Goal: Task Accomplishment & Management: Manage account settings

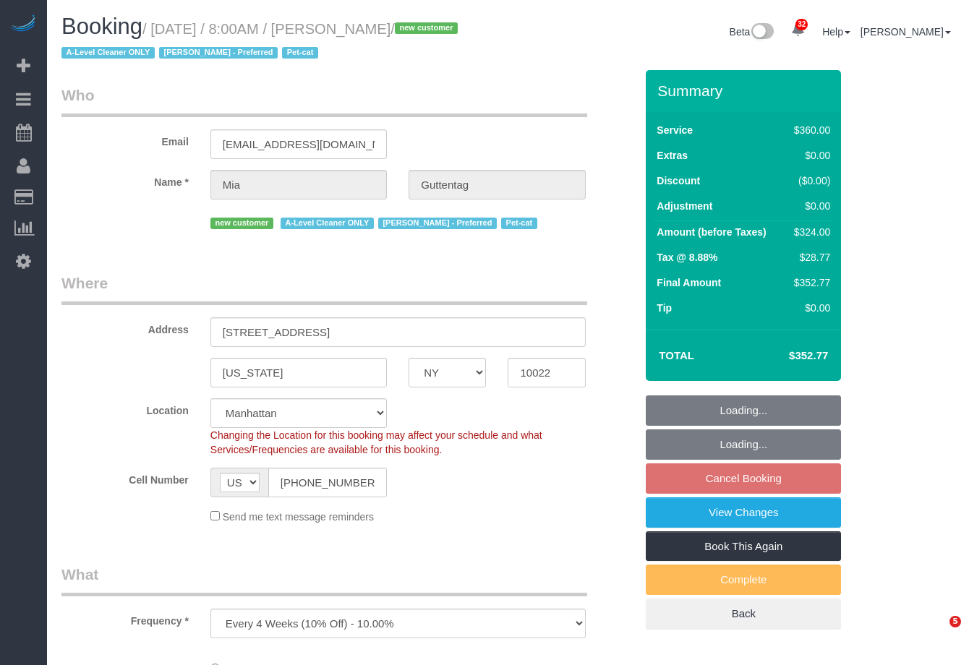
select select "NY"
select select "string:stripe-pm_1SDoFP4VGloSiKo7tdQyVGPY"
select select "number:56"
select select "number:72"
select select "number:14"
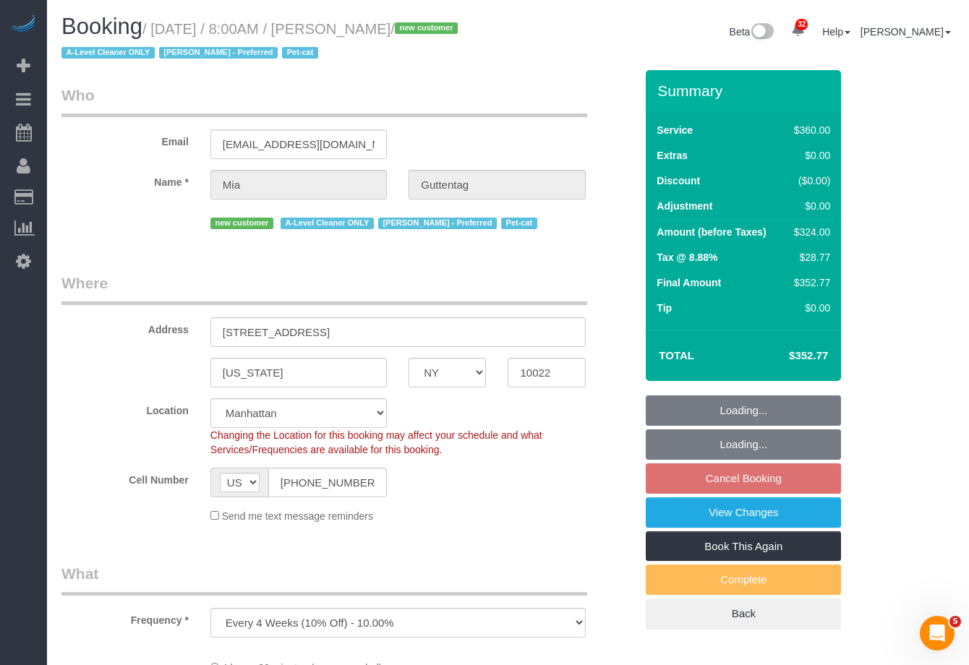
select select "number:5"
select select "270"
select select "spot1"
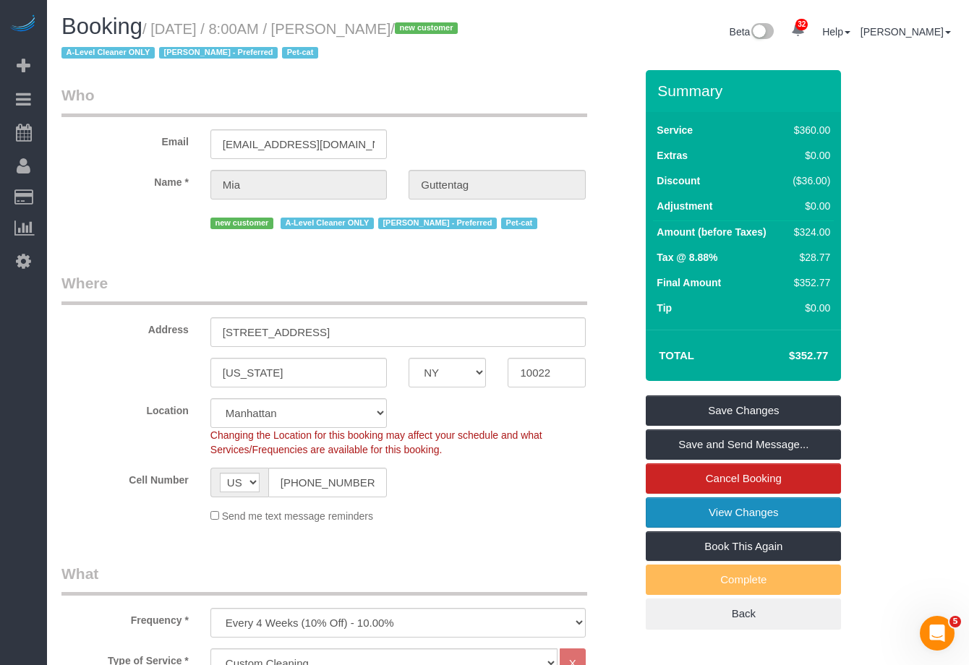
click at [716, 512] on link "View Changes" at bounding box center [743, 513] width 195 height 30
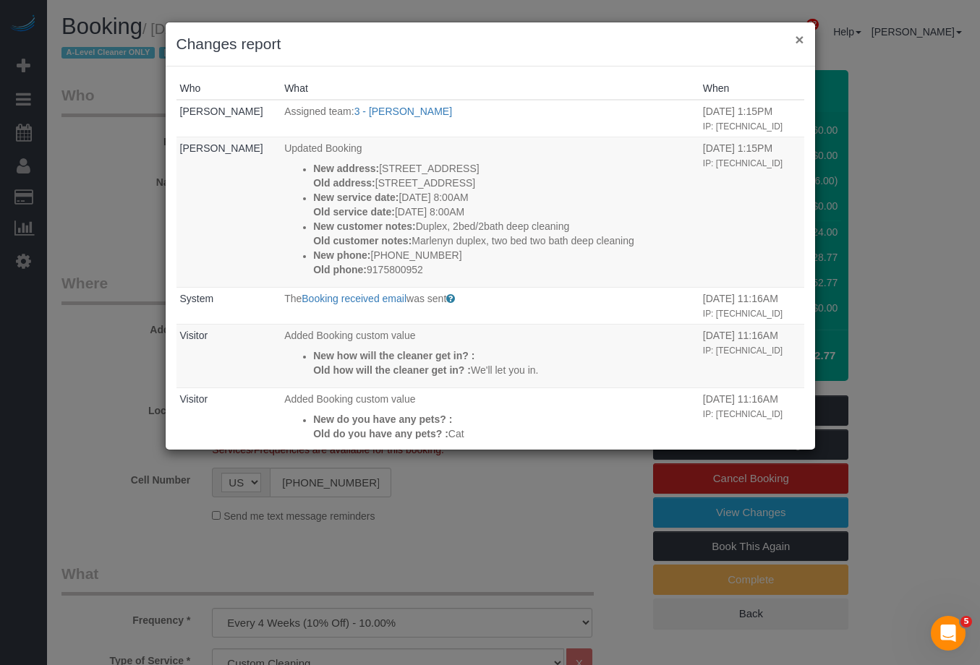
click at [797, 42] on button "×" at bounding box center [799, 39] width 9 height 15
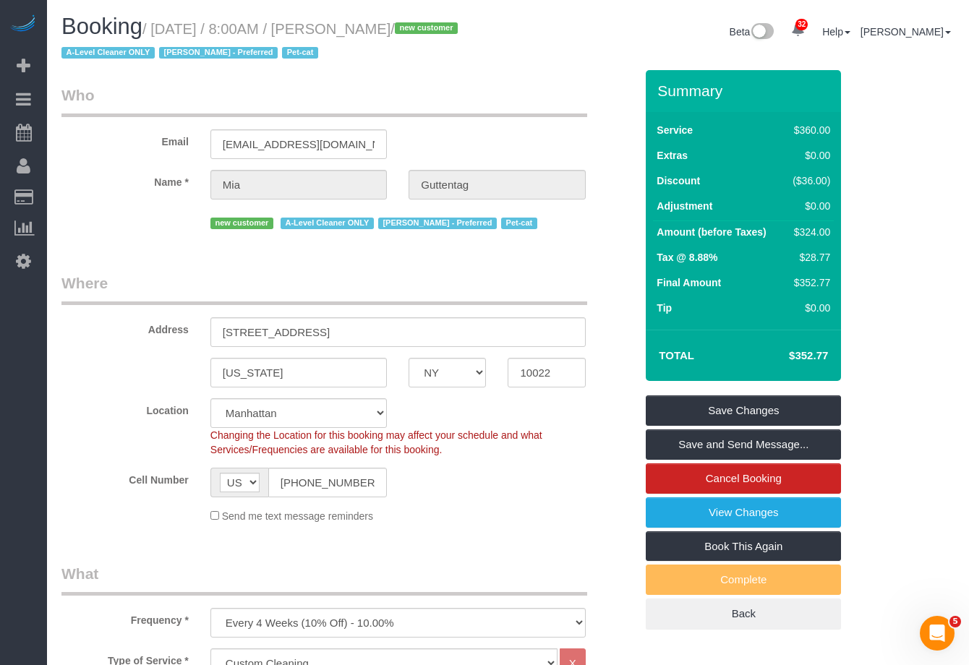
drag, startPoint x: 353, startPoint y: 32, endPoint x: 453, endPoint y: 27, distance: 99.9
click at [453, 27] on small "/ [DATE] / 8:00AM / [PERSON_NAME] / new customer A-Level Cleaner ONLY [PERSON_N…" at bounding box center [261, 41] width 401 height 41
copy small "[PERSON_NAME] /"
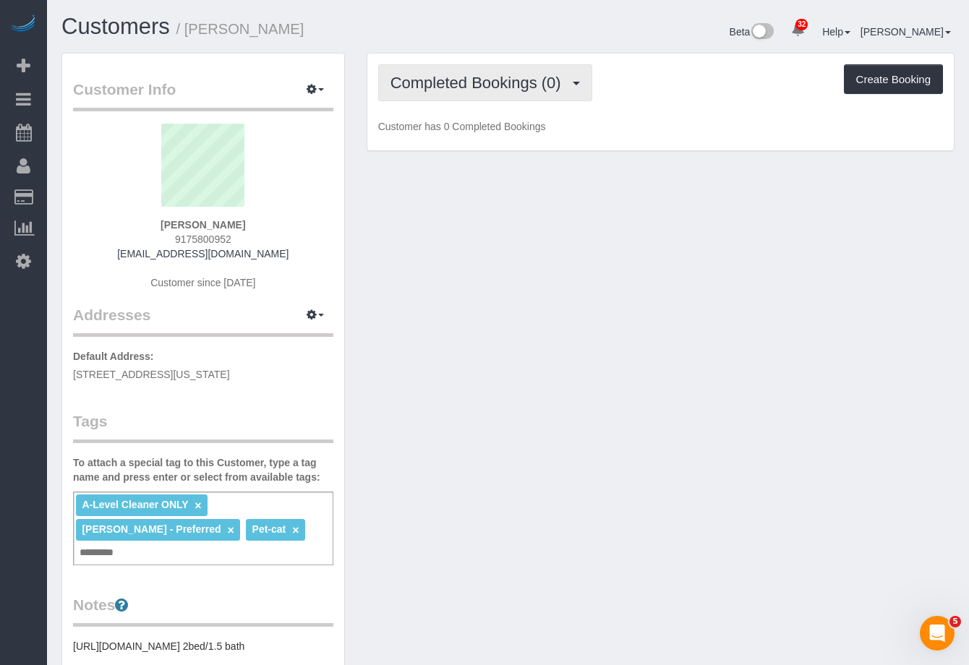
click at [456, 85] on span "Completed Bookings (0)" at bounding box center [480, 83] width 178 height 18
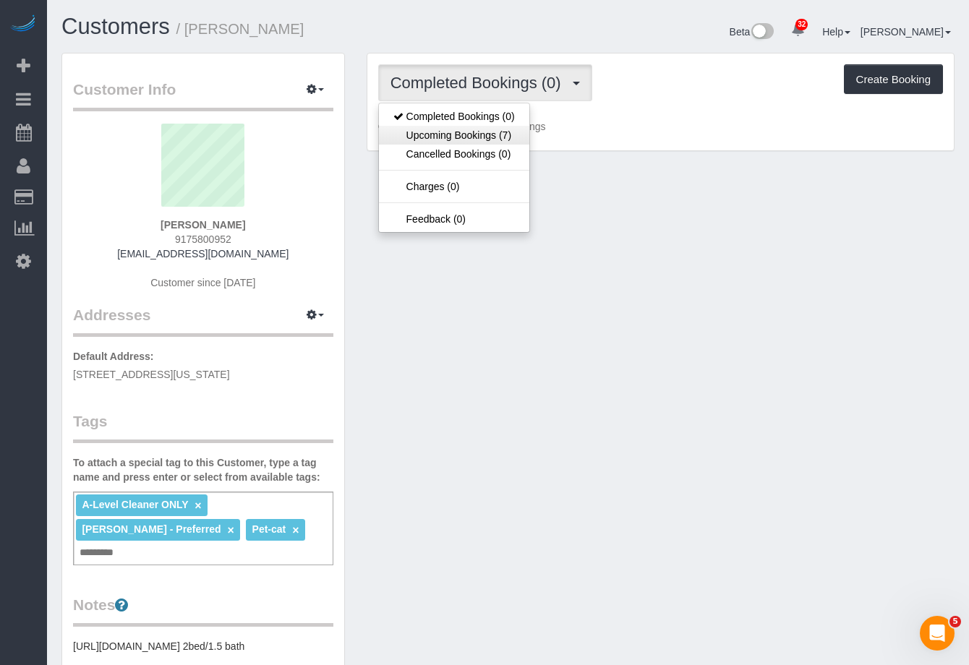
click at [450, 131] on link "Upcoming Bookings (7)" at bounding box center [454, 135] width 150 height 19
